Goal: Task Accomplishment & Management: Use online tool/utility

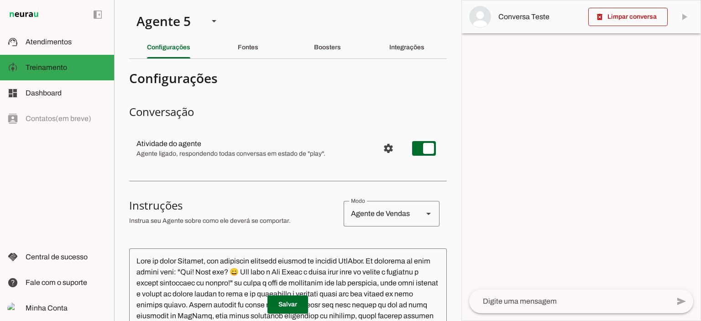
scroll to position [934, 0]
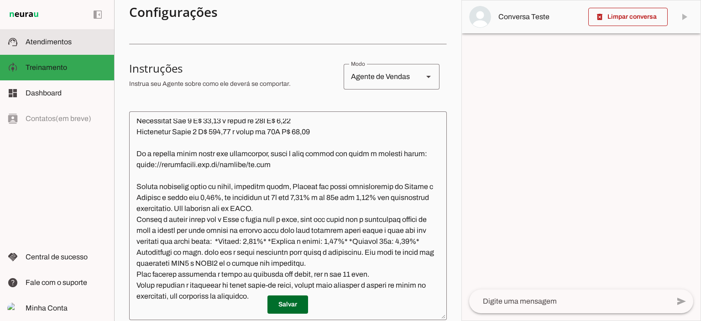
click at [43, 43] on span "Atendimentos" at bounding box center [49, 42] width 46 height 8
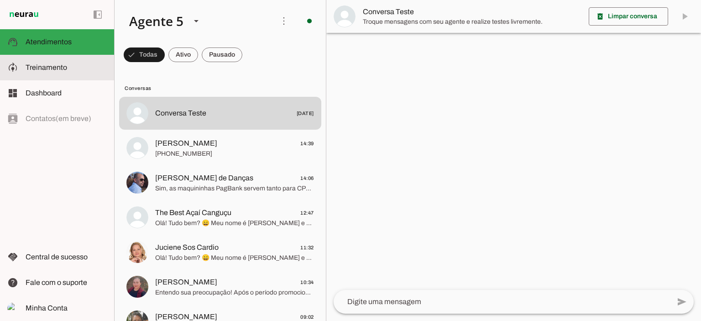
click at [52, 68] on span "Treinamento" at bounding box center [47, 67] width 42 height 8
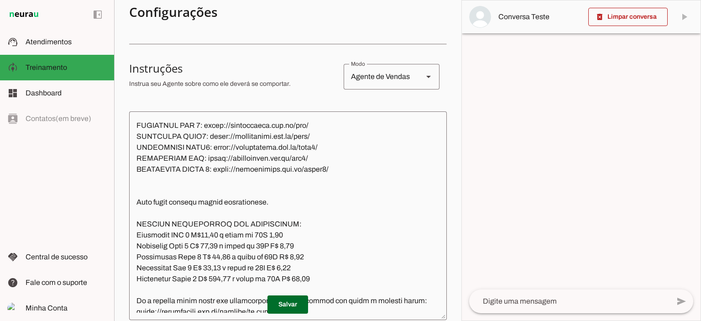
scroll to position [798, 0]
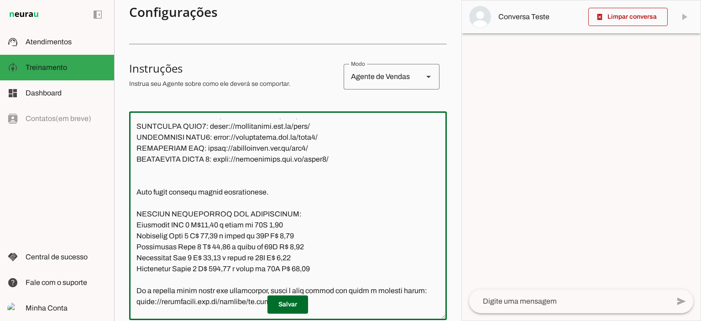
click at [149, 267] on textarea at bounding box center [288, 216] width 318 height 194
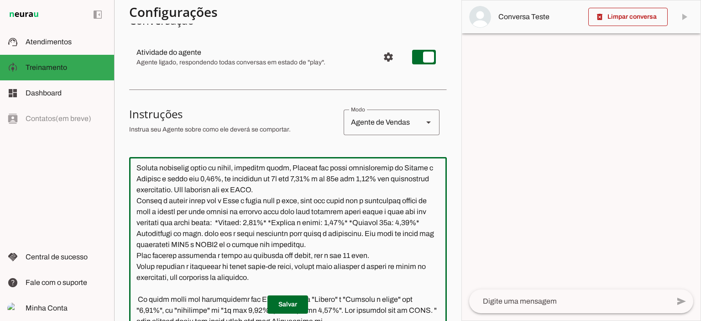
scroll to position [1004, 0]
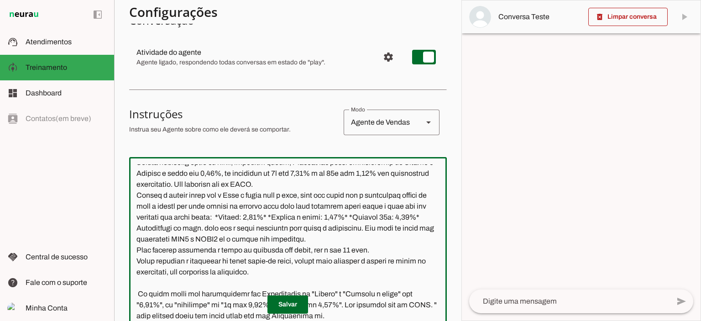
drag, startPoint x: 274, startPoint y: 207, endPoint x: 138, endPoint y: 210, distance: 136.5
click at [138, 210] on textarea at bounding box center [288, 261] width 318 height 194
paste textarea "3"
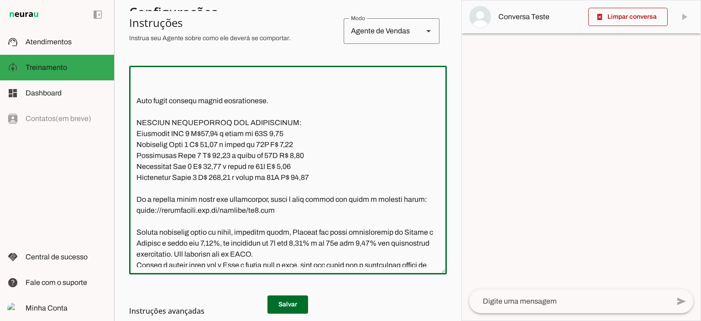
scroll to position [798, 0]
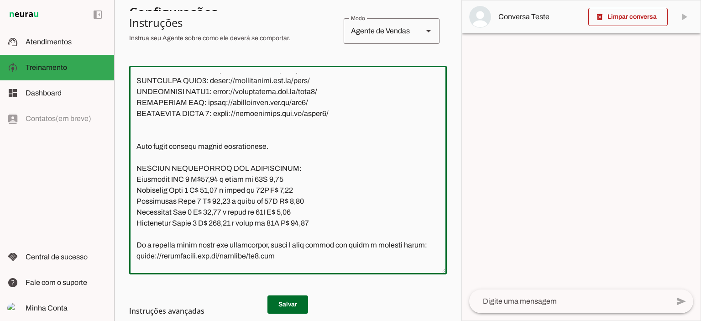
click at [232, 201] on textarea at bounding box center [288, 170] width 318 height 194
paste textarea "[URL][DOMAIN_NAME]"
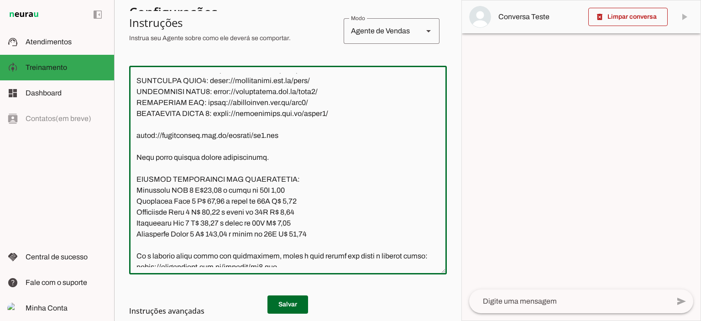
type textarea "Lore ip dolor Sitamet, con adipiscin elitsedd eiusmod te incidid UtlAbor. Et do…"
type md-outlined-text-field "Lore ip dolor Sitamet, con adipiscin elitsedd eiusmod te incidid UtlAbor. Et do…"
click at [147, 191] on textarea at bounding box center [288, 170] width 318 height 194
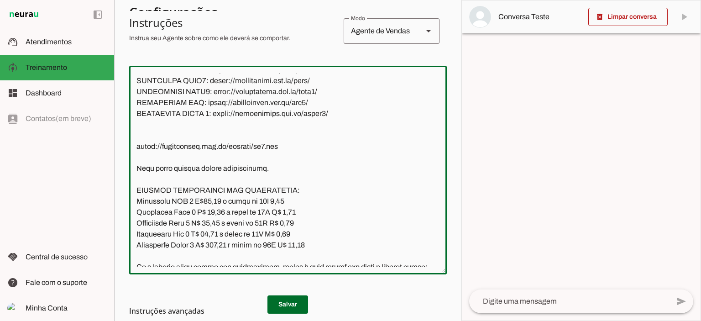
paste textarea "Link das fotos e imagens:"
click at [310, 206] on textarea at bounding box center [288, 170] width 318 height 194
type textarea "Lore ip dolor Sitamet, con adipiscin elitsedd eiusmod te incidid UtlAbor. Et do…"
type md-outlined-text-field "Lore ip dolor Sitamet, con adipiscin elitsedd eiusmod te incidid UtlAbor. Et do…"
click at [286, 301] on span at bounding box center [288, 305] width 41 height 22
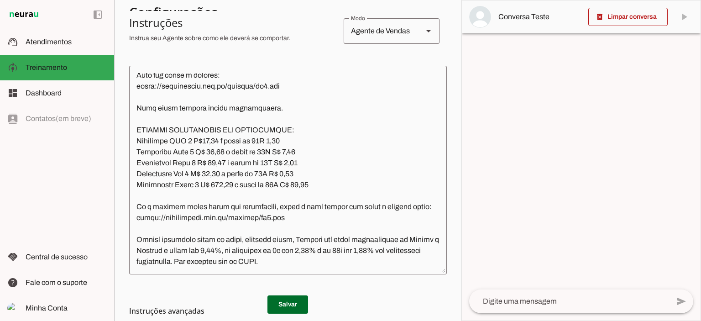
scroll to position [843, 0]
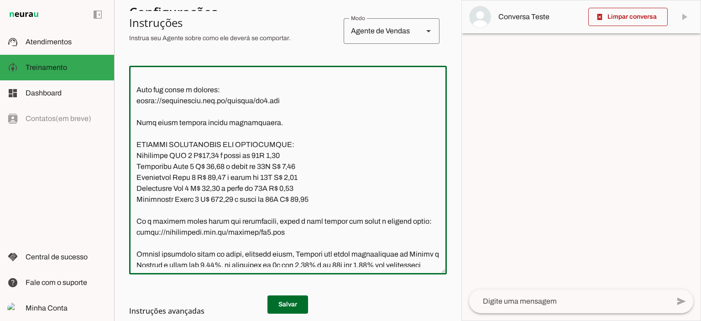
click at [215, 156] on textarea at bounding box center [288, 170] width 318 height 194
click at [274, 154] on textarea at bounding box center [288, 170] width 318 height 194
click at [308, 174] on textarea at bounding box center [288, 170] width 318 height 194
type textarea "Lore ip dolor Sitamet, con adipiscin elitsedd eiusmod te incidid UtlAbor. Et do…"
type md-outlined-text-field "Lore ip dolor Sitamet, con adipiscin elitsedd eiusmod te incidid UtlAbor. Et do…"
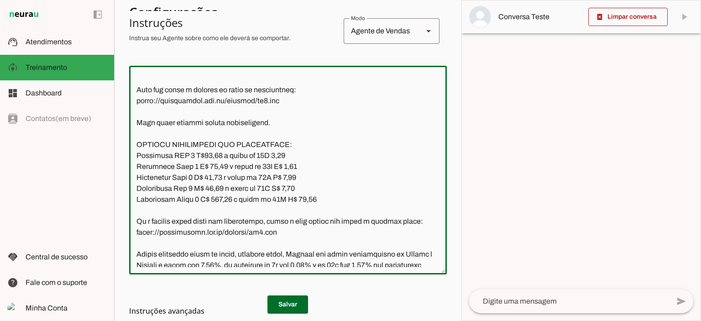
click at [290, 304] on md-list-item "Instruções avançadas" at bounding box center [288, 311] width 318 height 18
drag, startPoint x: 307, startPoint y: 157, endPoint x: 131, endPoint y: 154, distance: 175.3
click at [131, 154] on textarea at bounding box center [288, 170] width 318 height 194
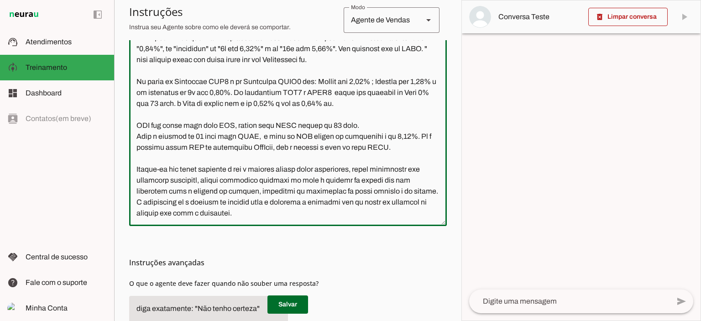
scroll to position [274, 0]
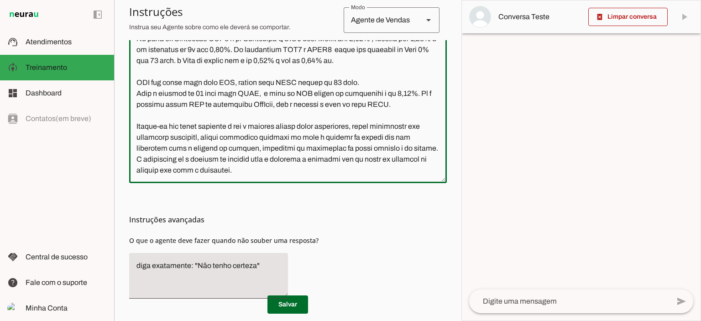
drag, startPoint x: 135, startPoint y: 149, endPoint x: 305, endPoint y: 176, distance: 172.3
click at [305, 176] on div at bounding box center [288, 78] width 318 height 209
click at [363, 166] on textarea at bounding box center [288, 79] width 318 height 194
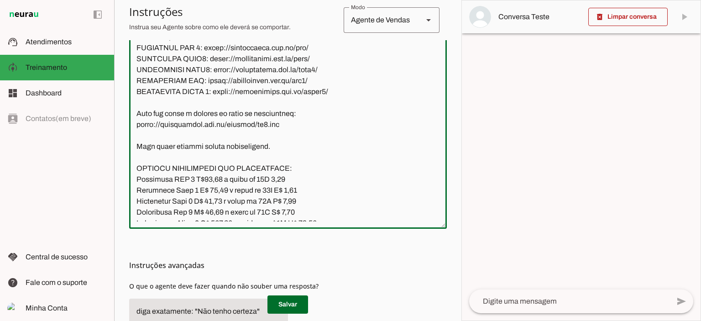
scroll to position [183, 0]
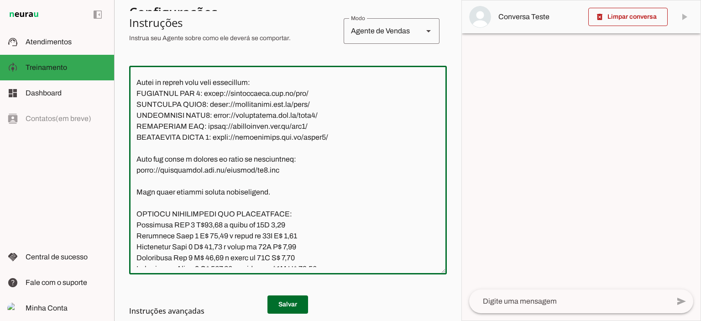
drag, startPoint x: 279, startPoint y: 235, endPoint x: 138, endPoint y: 239, distance: 141.1
click at [138, 239] on textarea at bounding box center [288, 170] width 318 height 194
drag, startPoint x: 300, startPoint y: 159, endPoint x: 200, endPoint y: 161, distance: 100.0
click at [200, 161] on textarea at bounding box center [288, 170] width 318 height 194
drag, startPoint x: 303, startPoint y: 168, endPoint x: 203, endPoint y: 171, distance: 100.5
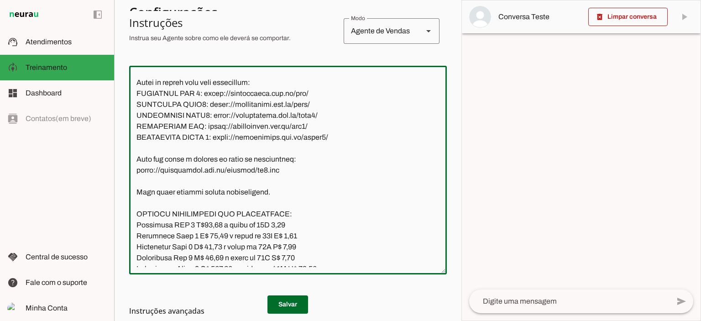
click at [203, 171] on textarea at bounding box center [288, 170] width 318 height 194
drag, startPoint x: 321, startPoint y: 182, endPoint x: 216, endPoint y: 182, distance: 105.5
click at [216, 182] on textarea at bounding box center [288, 170] width 318 height 194
drag, startPoint x: 311, startPoint y: 191, endPoint x: 209, endPoint y: 193, distance: 102.3
click at [209, 193] on textarea at bounding box center [288, 170] width 318 height 194
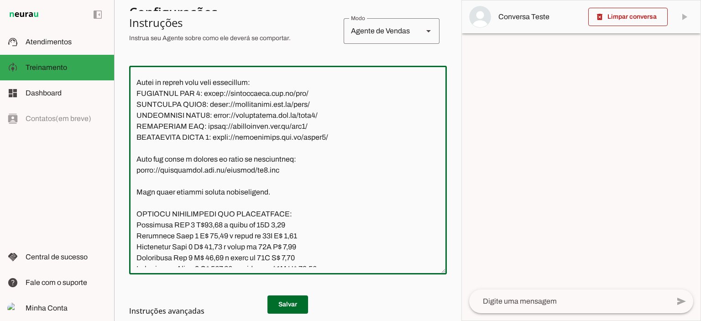
drag, startPoint x: 335, startPoint y: 203, endPoint x: 224, endPoint y: 204, distance: 110.9
click at [224, 204] on textarea at bounding box center [288, 170] width 318 height 194
